Goal: Navigation & Orientation: Find specific page/section

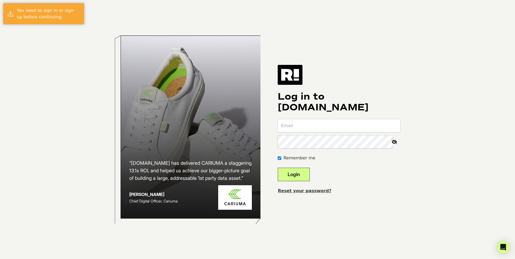
click at [300, 129] on input "email" at bounding box center [339, 125] width 123 height 13
type input "ticia@abeccagrace.com"
click at [328, 126] on input "ticia@abeccagrace.com" at bounding box center [339, 125] width 123 height 13
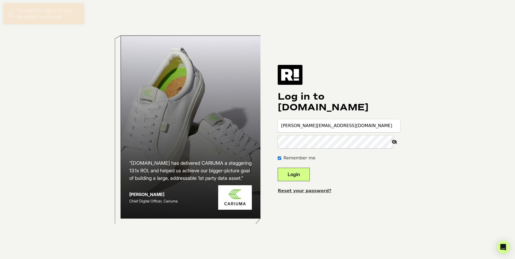
drag, startPoint x: 348, startPoint y: 128, endPoint x: 235, endPoint y: 124, distance: 113.3
click at [237, 125] on div "“Retention.com has delivered CARIUMA a staggering 13.1x ROI, and helped us achi…" at bounding box center [257, 129] width 307 height 259
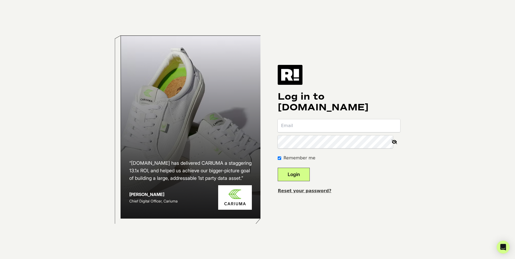
click at [292, 126] on input "email" at bounding box center [339, 125] width 123 height 13
click at [294, 126] on input "email" at bounding box center [339, 125] width 123 height 13
type input "info@abeccagrace.com"
click at [309, 174] on button "Login" at bounding box center [294, 174] width 32 height 13
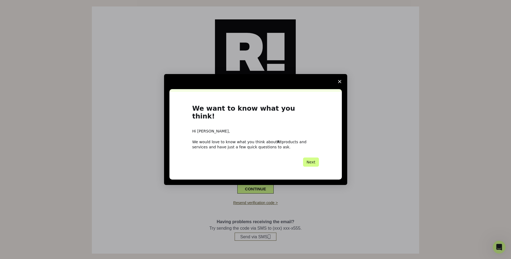
click at [344, 84] on span "Close survey" at bounding box center [339, 81] width 15 height 15
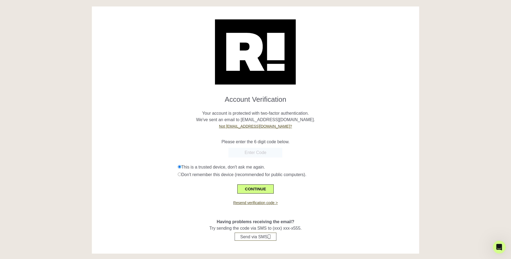
click at [246, 154] on input "text" at bounding box center [256, 153] width 54 height 10
paste input "392018"
type input "392018"
click at [249, 189] on button "CONTINUE" at bounding box center [255, 189] width 36 height 9
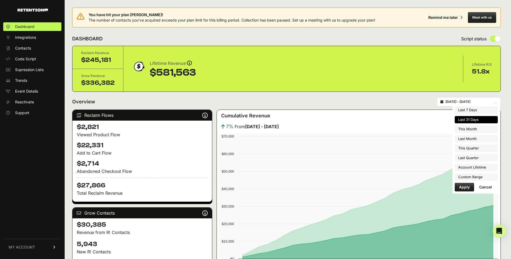
click at [487, 100] on input "[DATE] - [DATE]" at bounding box center [472, 102] width 52 height 4
click at [390, 101] on div "Overview 2025-08-30 - 2025-09-29" at bounding box center [286, 101] width 429 height 9
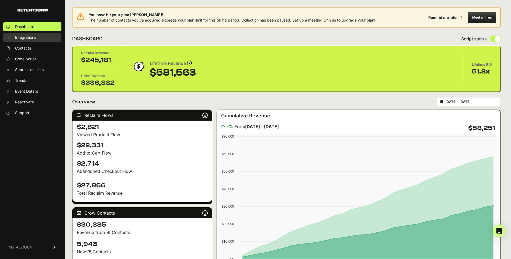
click at [41, 37] on link "Integrations" at bounding box center [32, 37] width 58 height 9
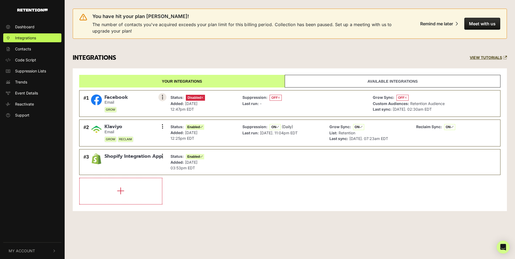
click at [163, 95] on icon at bounding box center [162, 97] width 1 height 5
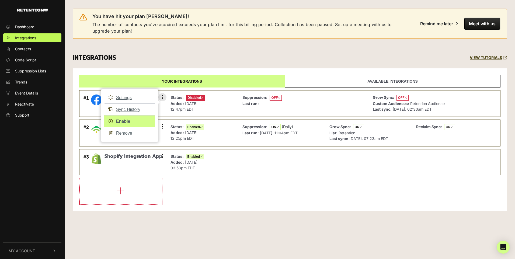
click at [127, 120] on link "Enable" at bounding box center [129, 121] width 51 height 12
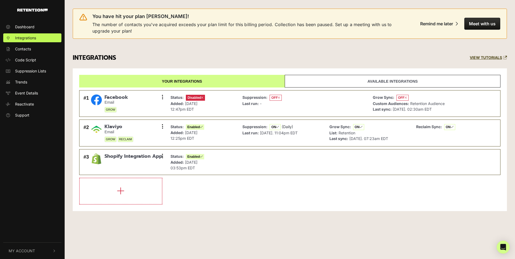
click at [380, 79] on link "Available integrations" at bounding box center [393, 81] width 216 height 13
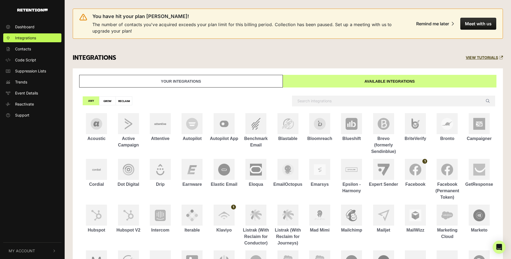
click at [109, 101] on label "GROW" at bounding box center [107, 100] width 17 height 9
radio input "true"
click at [122, 101] on label "RECLAIM" at bounding box center [124, 100] width 17 height 9
radio input "true"
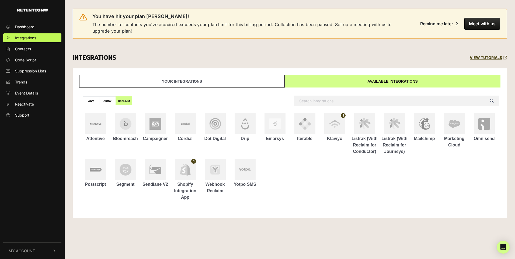
click at [92, 103] on label "ANY" at bounding box center [91, 100] width 17 height 9
radio input "true"
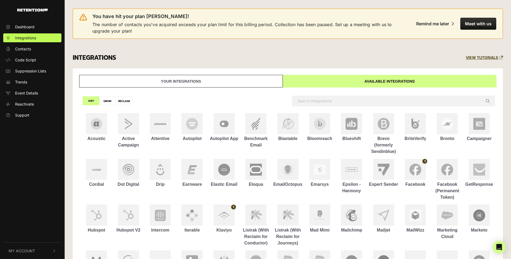
click at [165, 84] on link "Your integrations" at bounding box center [181, 81] width 204 height 13
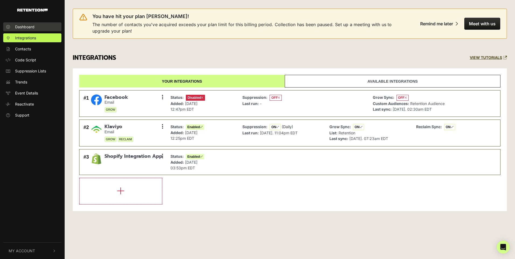
click at [24, 26] on span "Dashboard" at bounding box center [24, 27] width 19 height 6
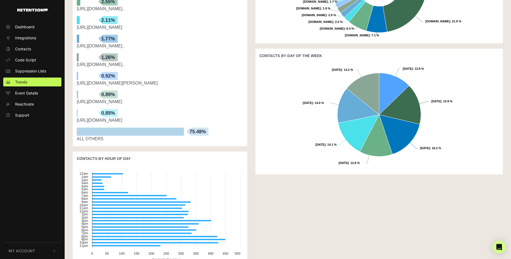
scroll to position [256, 0]
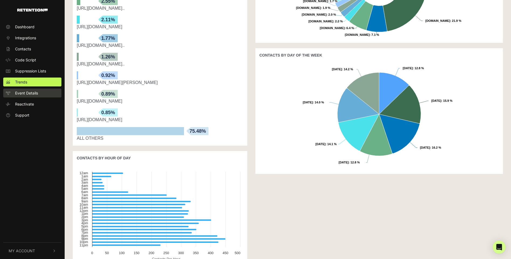
click at [21, 90] on link "Event Details" at bounding box center [32, 93] width 58 height 9
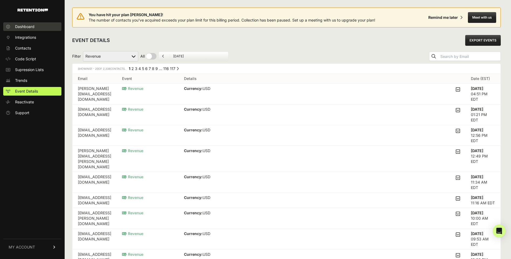
click at [29, 27] on span "Dashboard" at bounding box center [24, 26] width 19 height 5
